Goal: Information Seeking & Learning: Learn about a topic

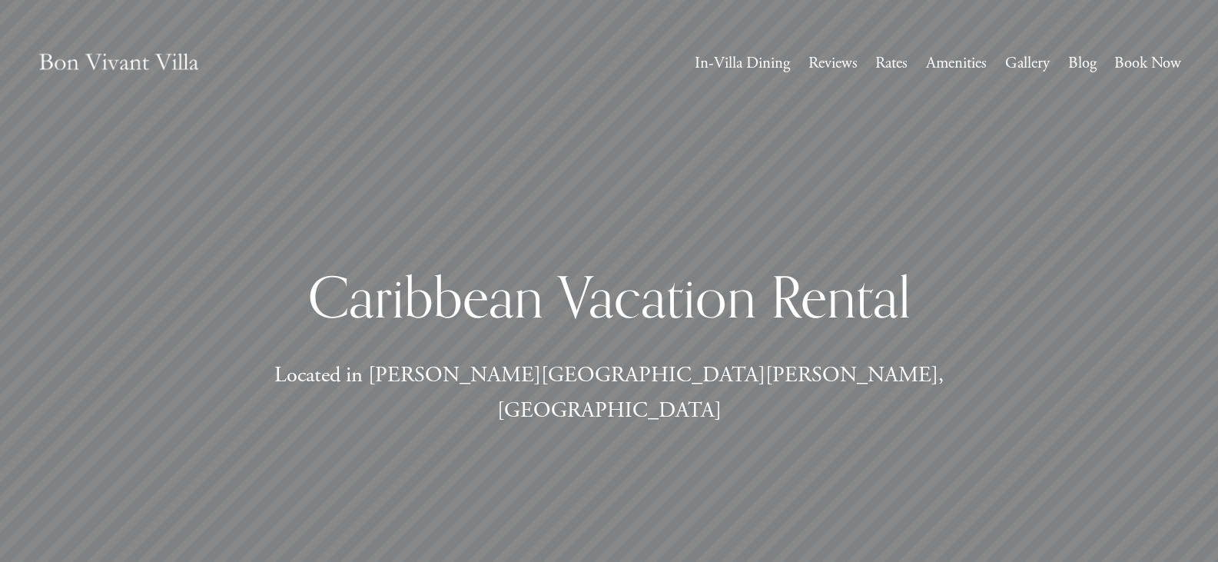
click at [898, 68] on link "Rates" at bounding box center [891, 63] width 32 height 28
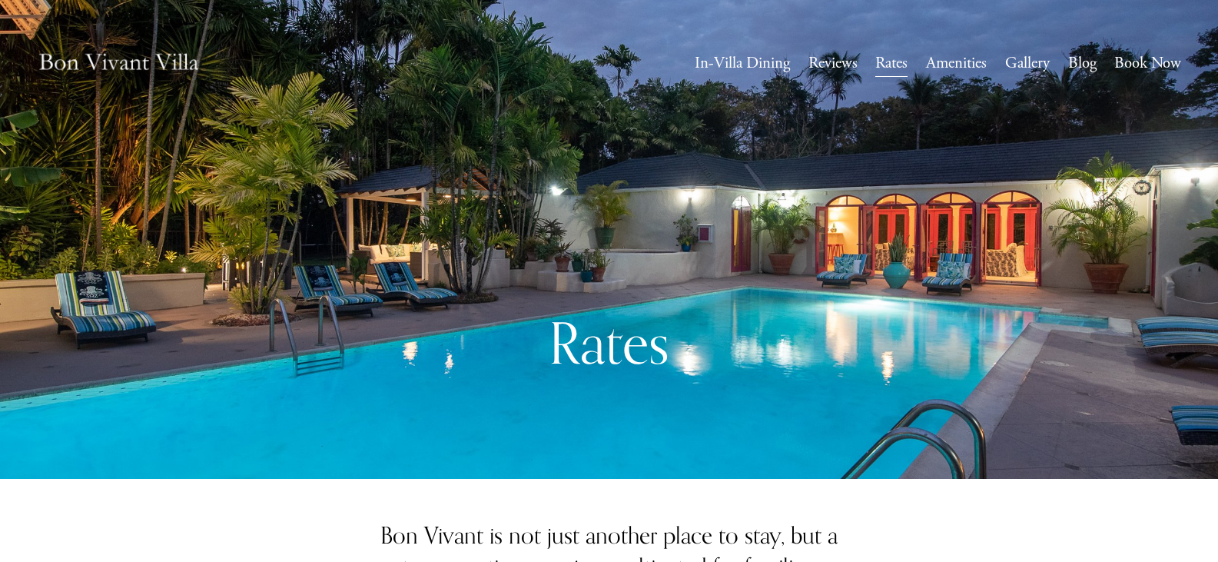
click at [1153, 63] on link "Book Now" at bounding box center [1147, 63] width 67 height 28
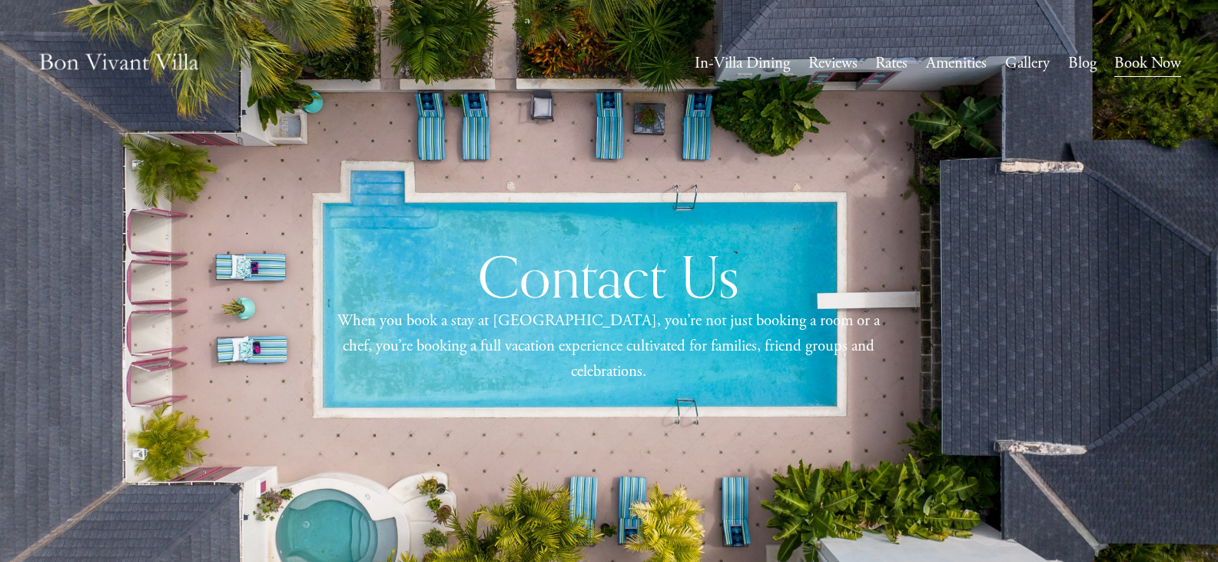
click at [935, 65] on link "Amenities" at bounding box center [956, 63] width 61 height 28
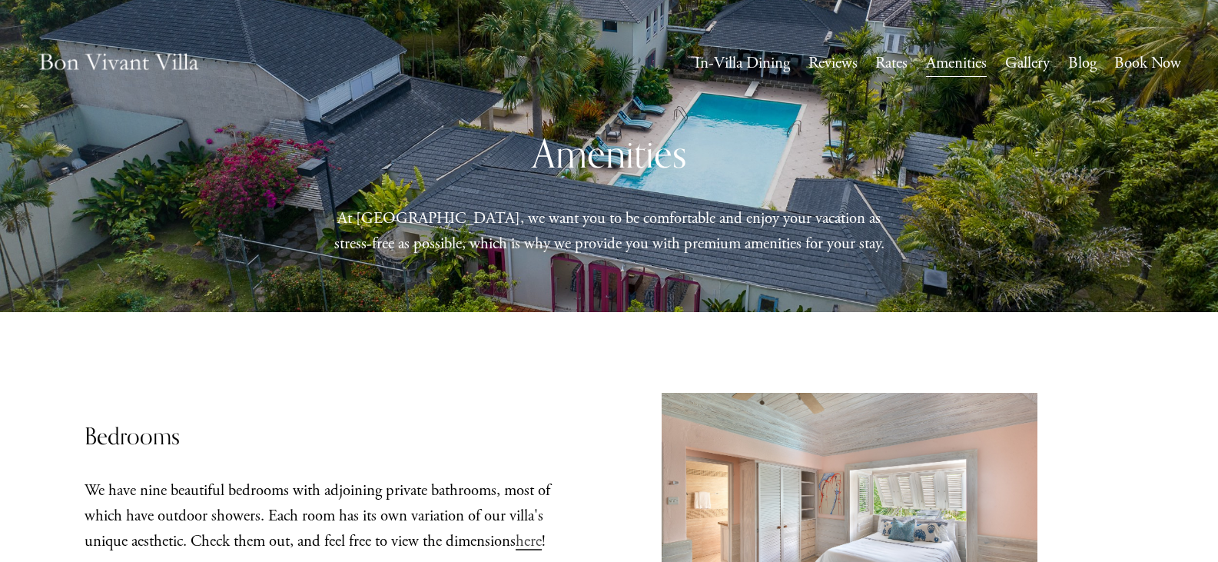
click at [1026, 68] on link "Gallery" at bounding box center [1027, 63] width 45 height 28
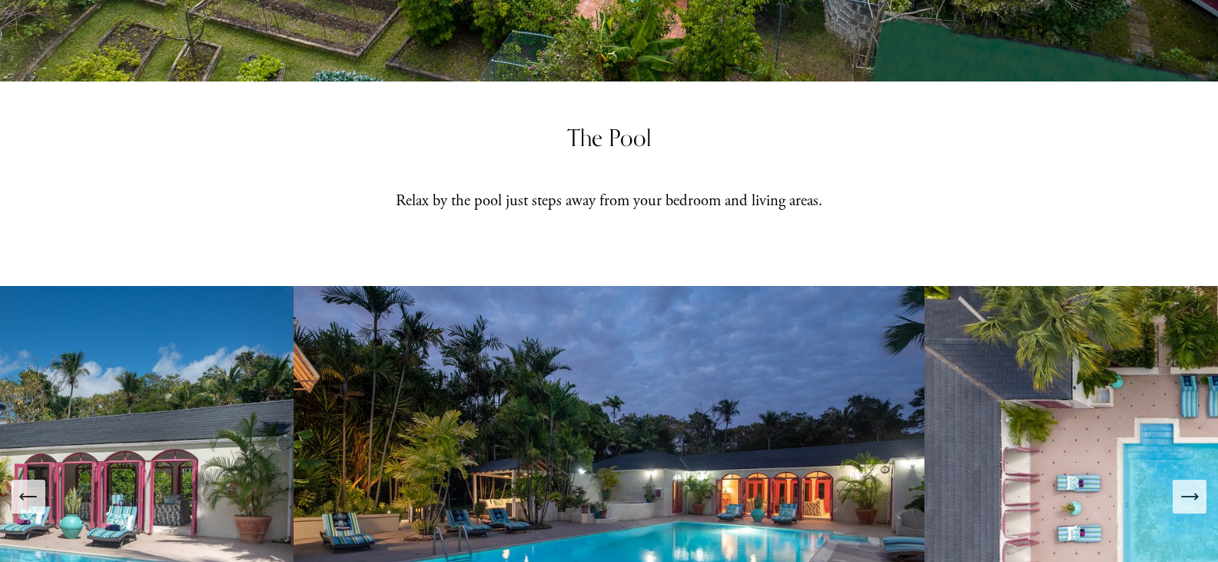
scroll to position [835, 0]
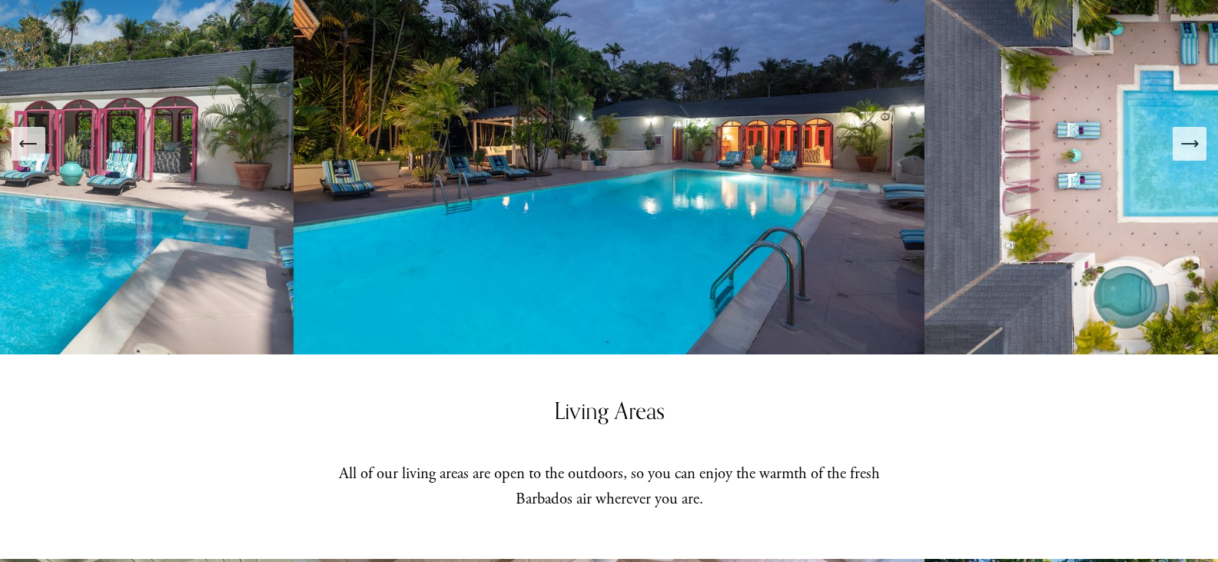
click at [780, 219] on img at bounding box center [609, 143] width 631 height 421
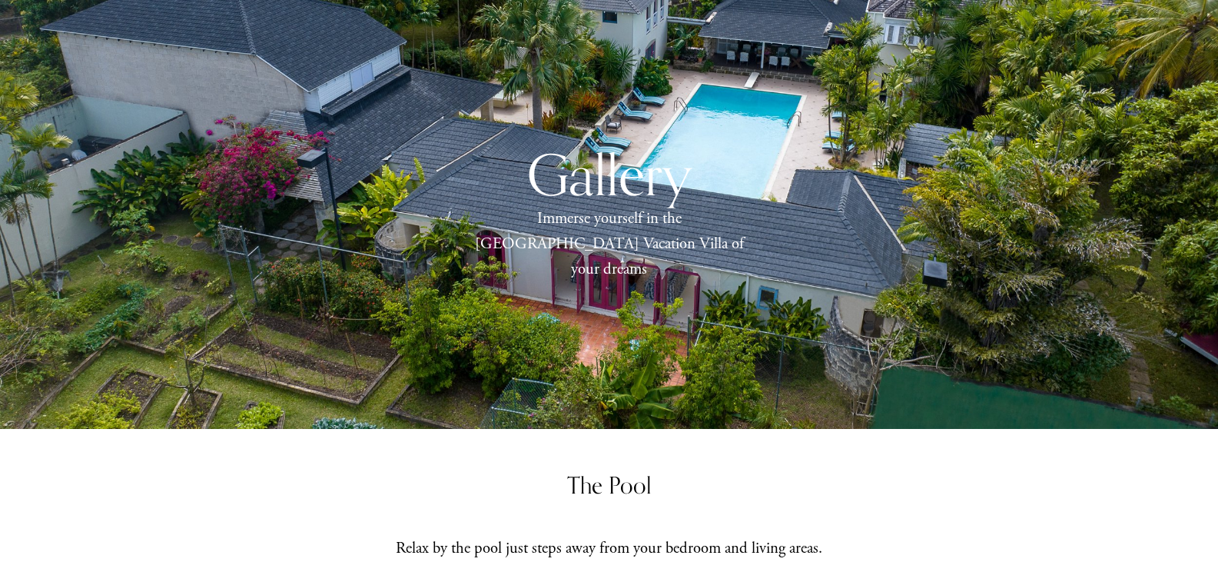
scroll to position [0, 0]
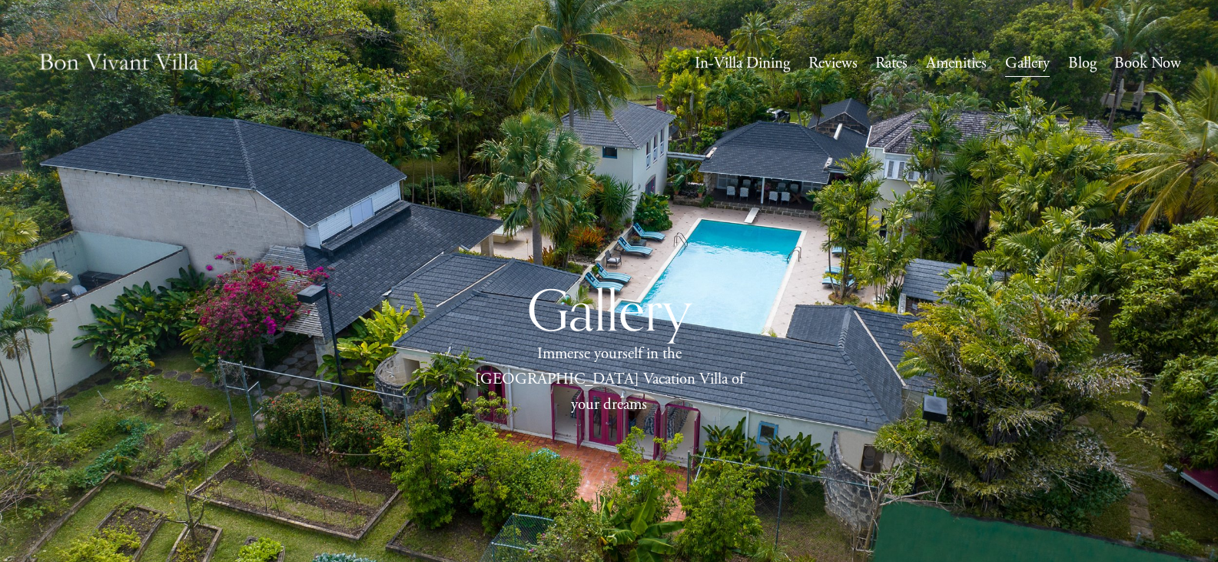
click at [829, 61] on link "Reviews" at bounding box center [832, 63] width 49 height 28
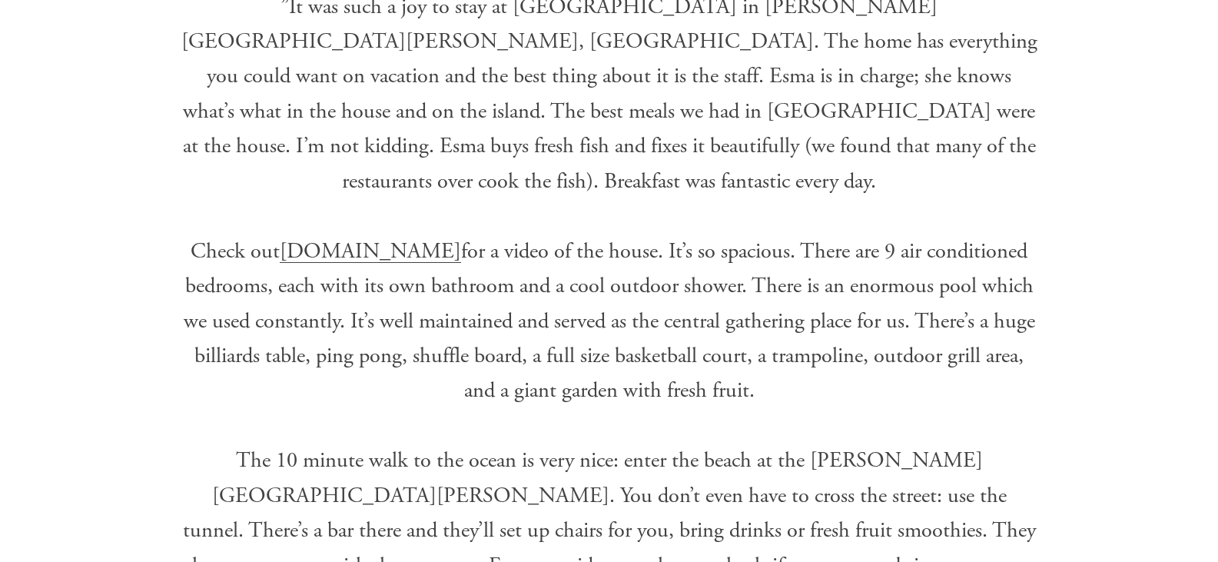
scroll to position [1000, 0]
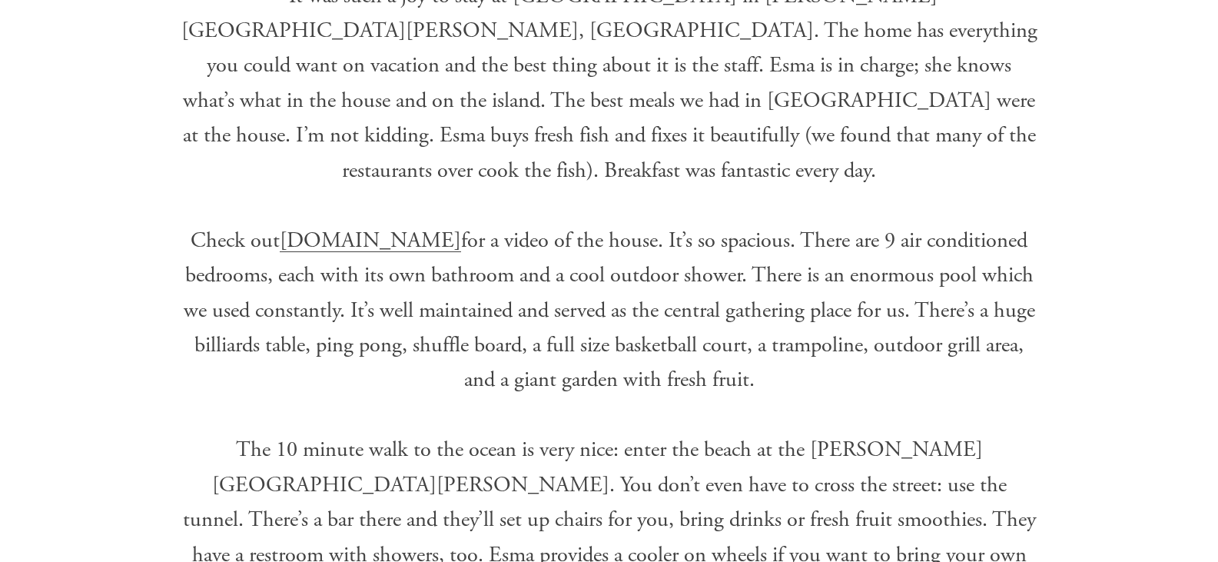
click at [340, 227] on span "BonVivantVilla.com" at bounding box center [370, 241] width 181 height 28
drag, startPoint x: 277, startPoint y: 181, endPoint x: 446, endPoint y: 178, distance: 169.1
click at [446, 178] on p "”It was such a joy to stay at Bon Vivant Villa in Sandy Lane, Barbados. The hom…" at bounding box center [609, 432] width 857 height 979
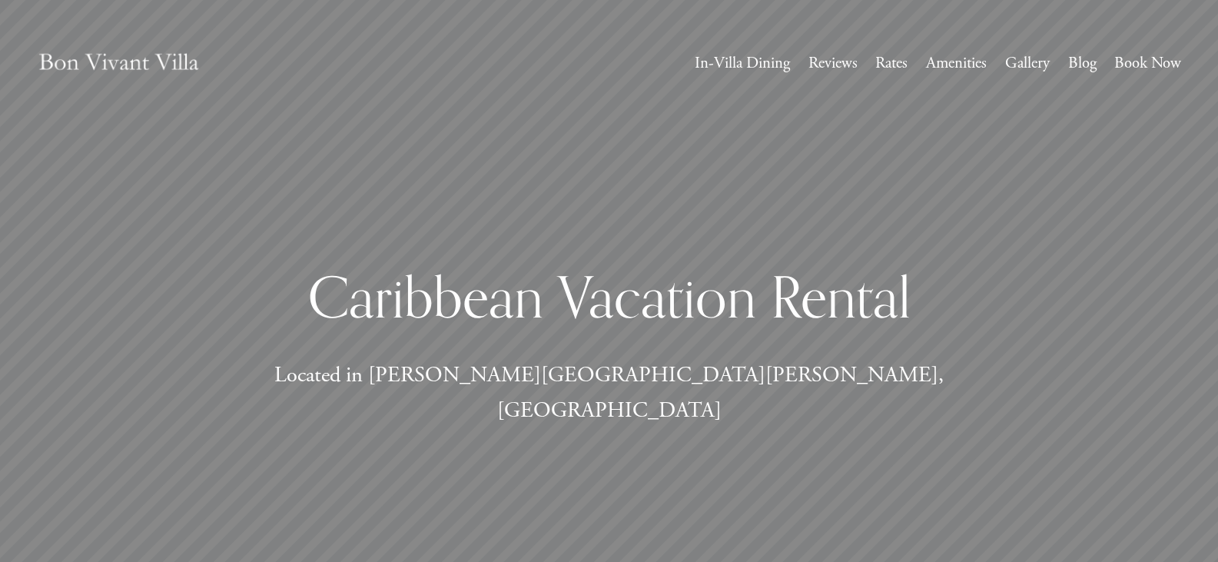
click at [639, 285] on h1 "Caribbean Vacation Rental" at bounding box center [609, 297] width 857 height 70
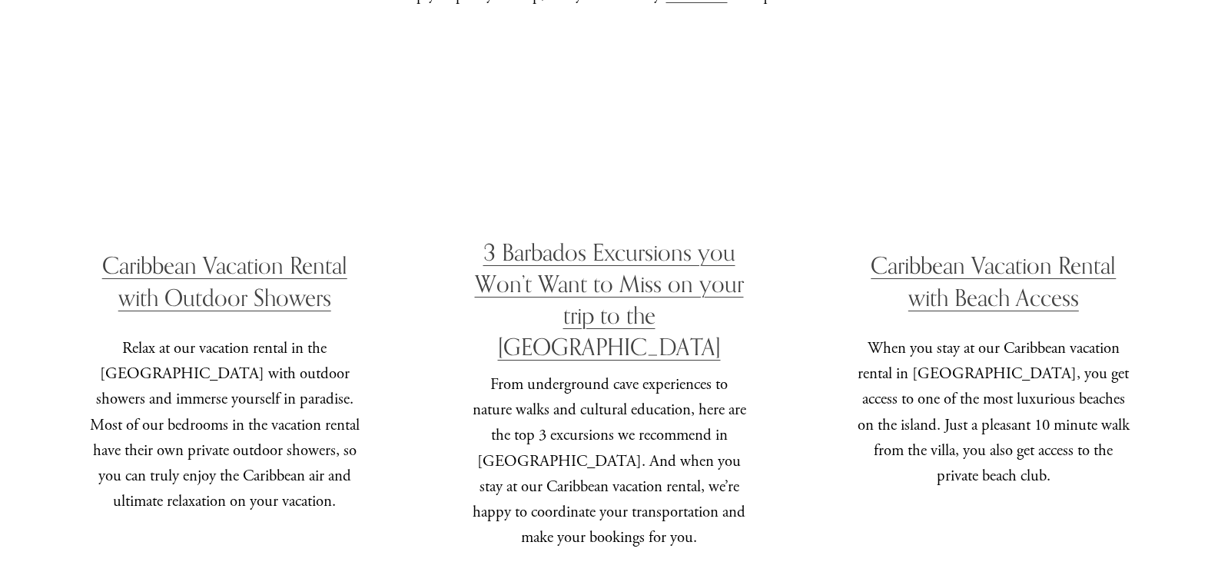
scroll to position [3912, 0]
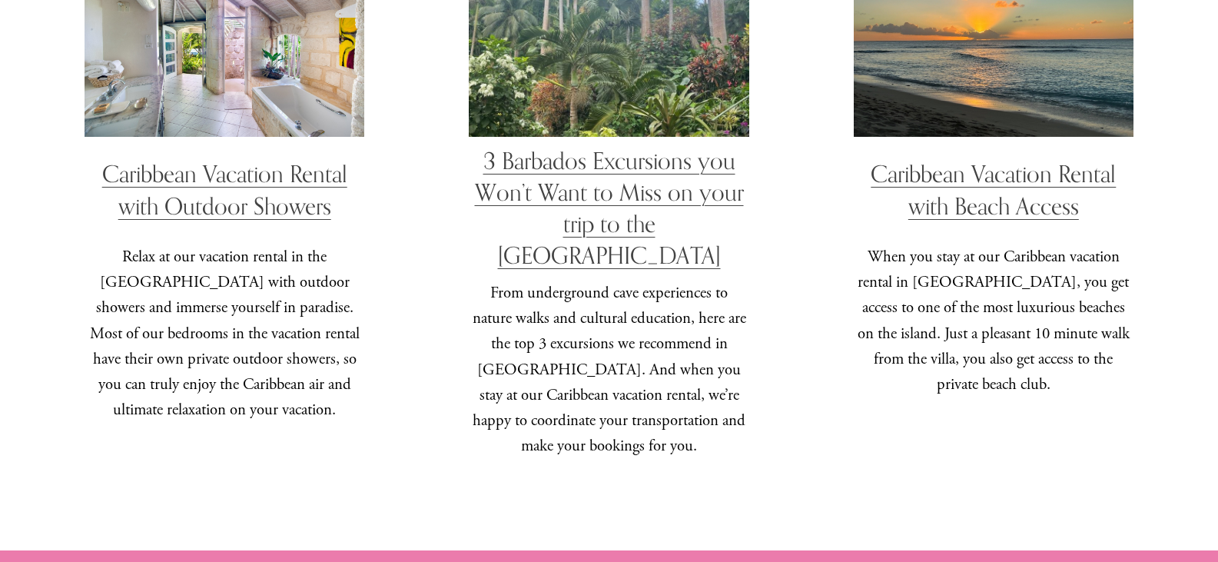
click at [1039, 164] on link "Caribbean Vacation Rental with Beach Access" at bounding box center [993, 189] width 245 height 59
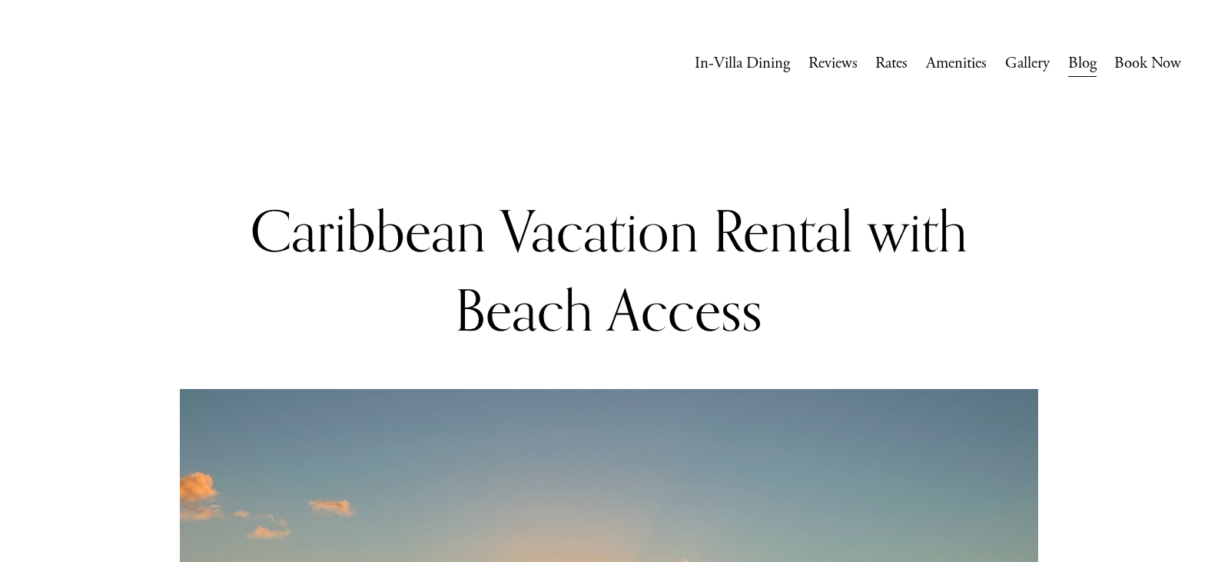
click at [960, 66] on link "Amenities" at bounding box center [956, 63] width 61 height 28
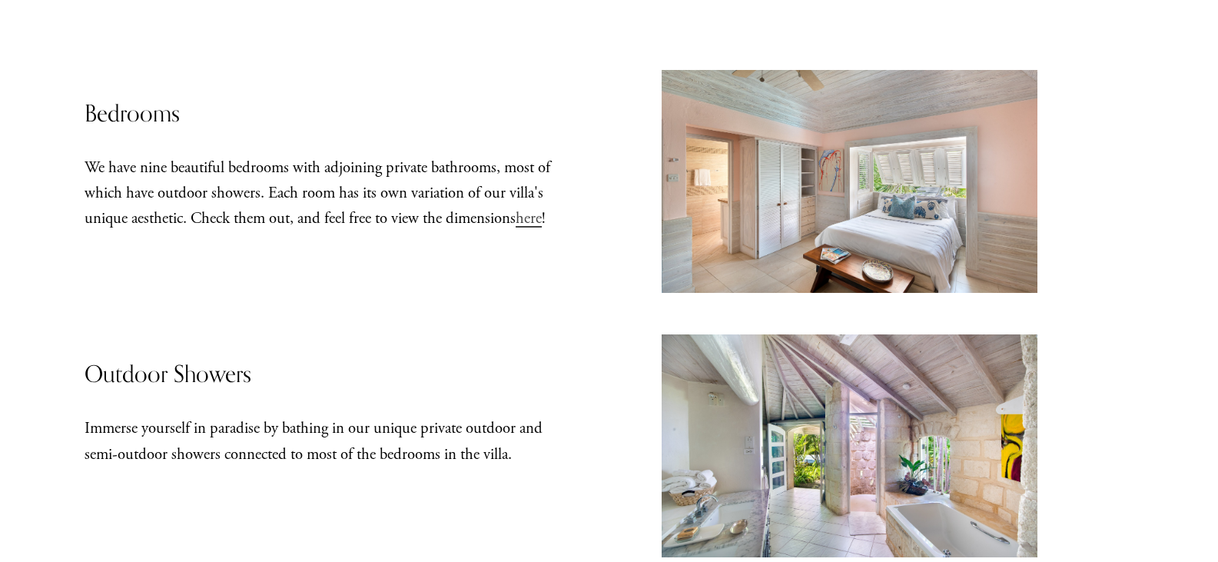
scroll to position [331, 0]
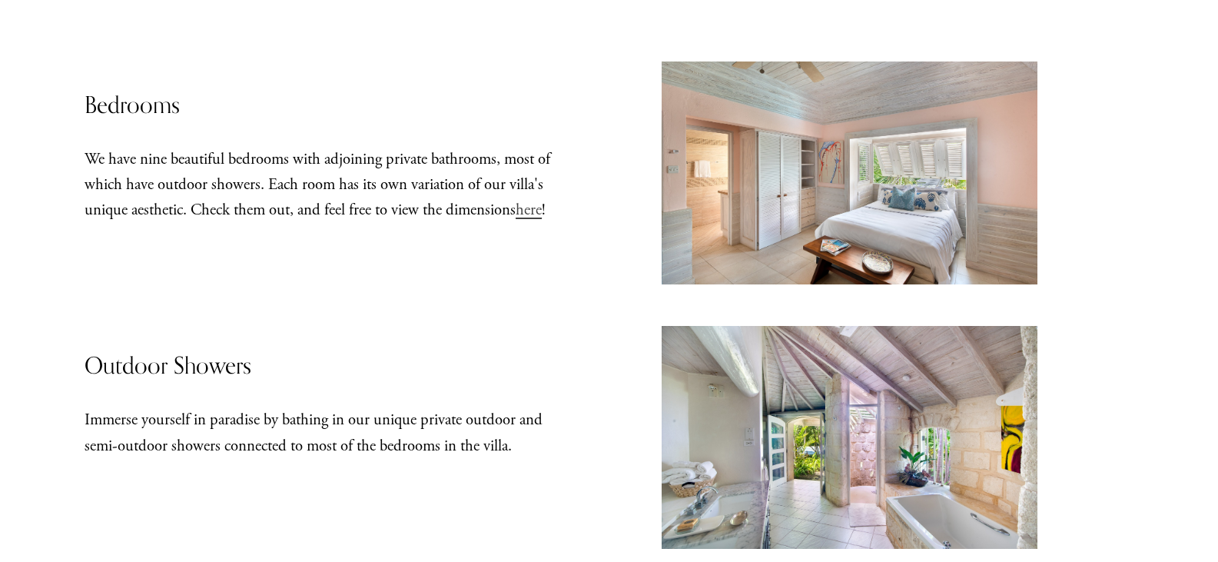
click at [516, 220] on span "here" at bounding box center [529, 210] width 26 height 20
